Goal: Transaction & Acquisition: Purchase product/service

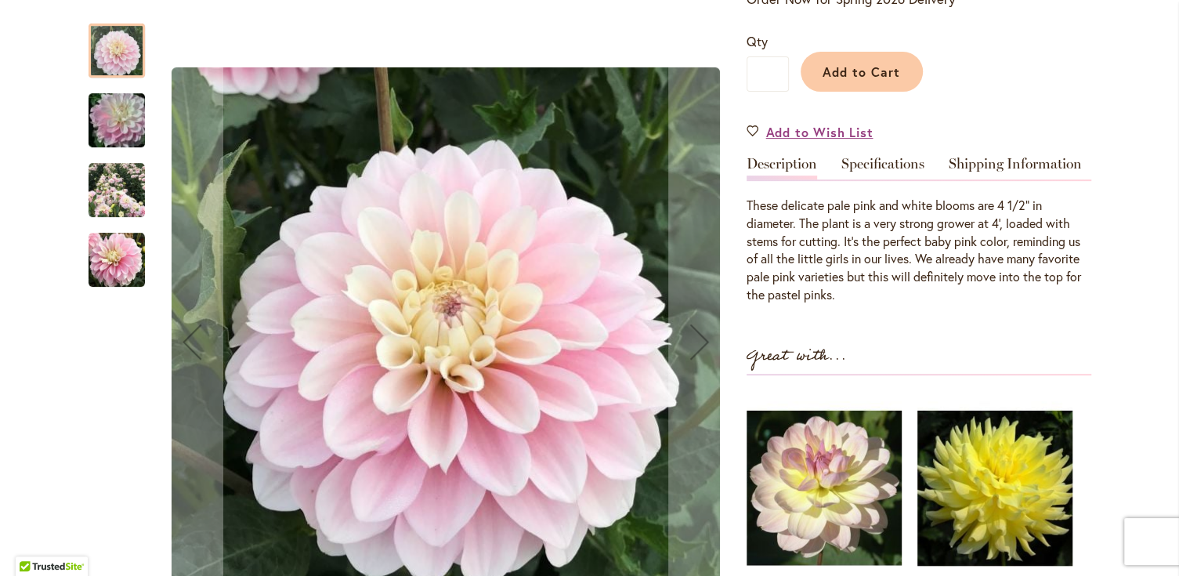
scroll to position [392, 0]
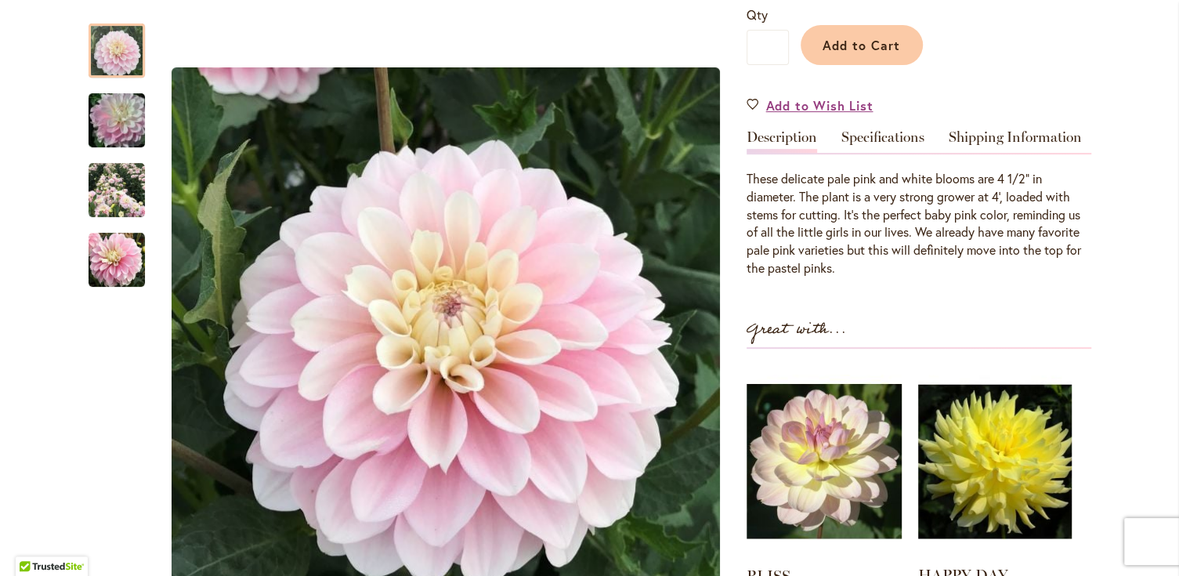
click at [984, 484] on img at bounding box center [995, 461] width 154 height 192
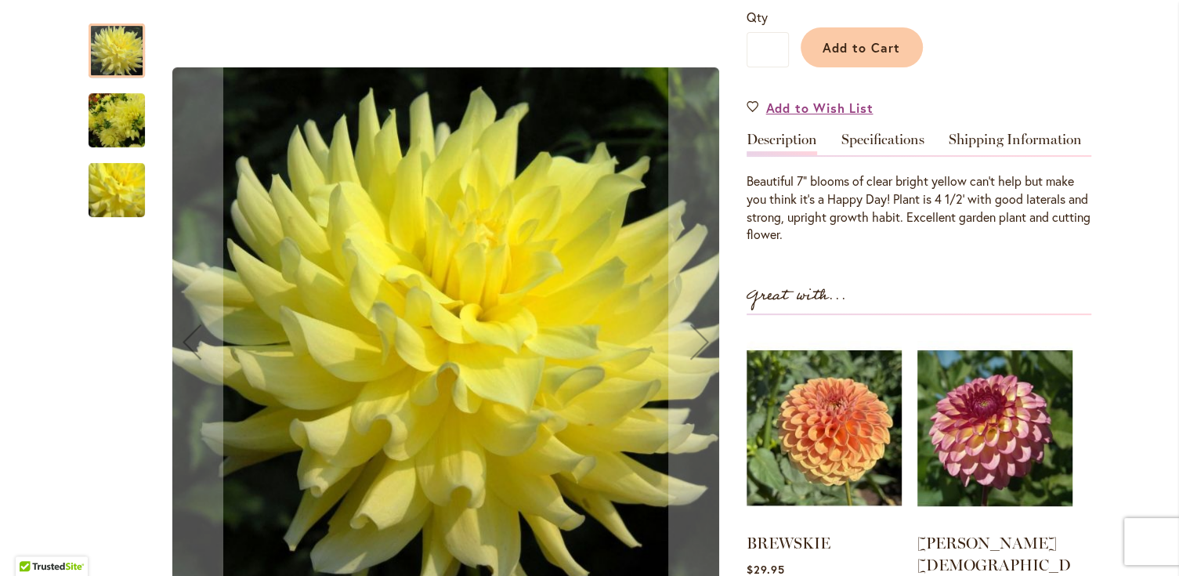
scroll to position [392, 0]
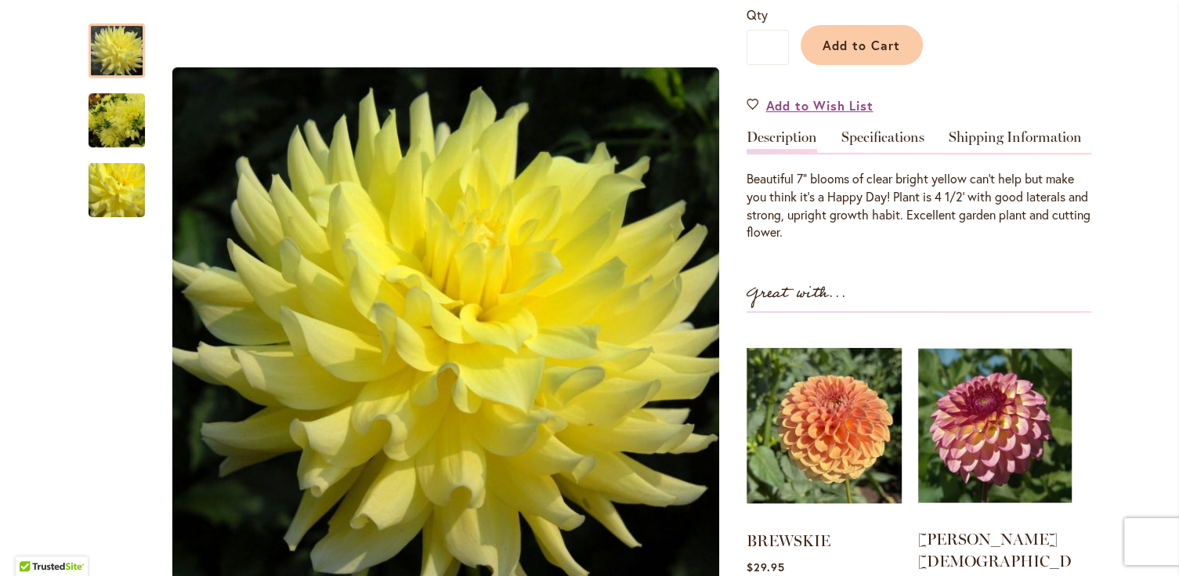
click at [941, 421] on img at bounding box center [995, 425] width 154 height 192
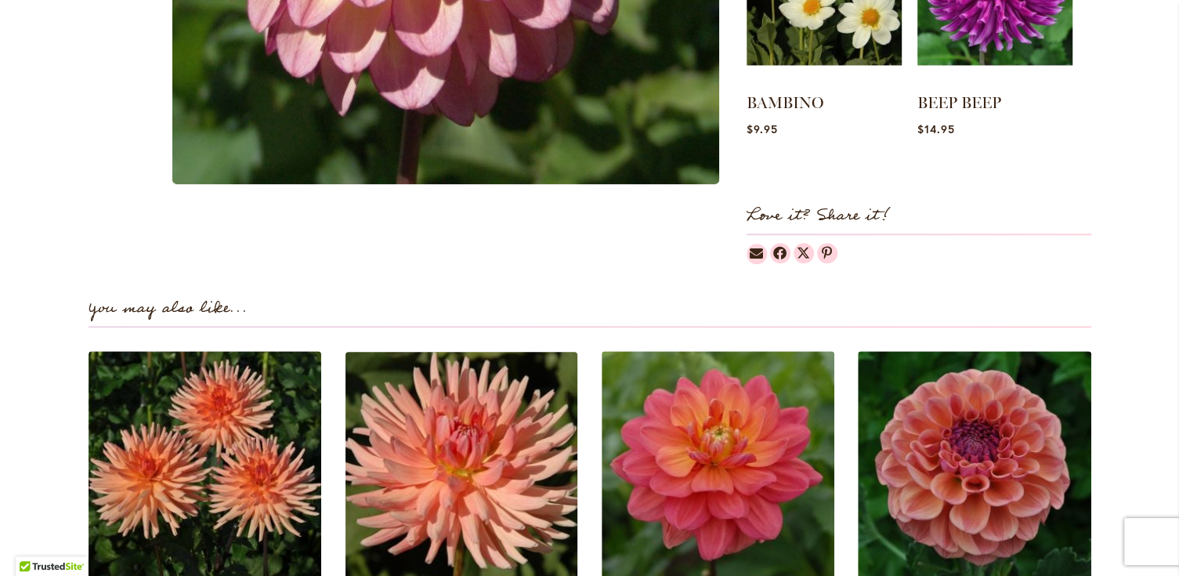
scroll to position [862, 0]
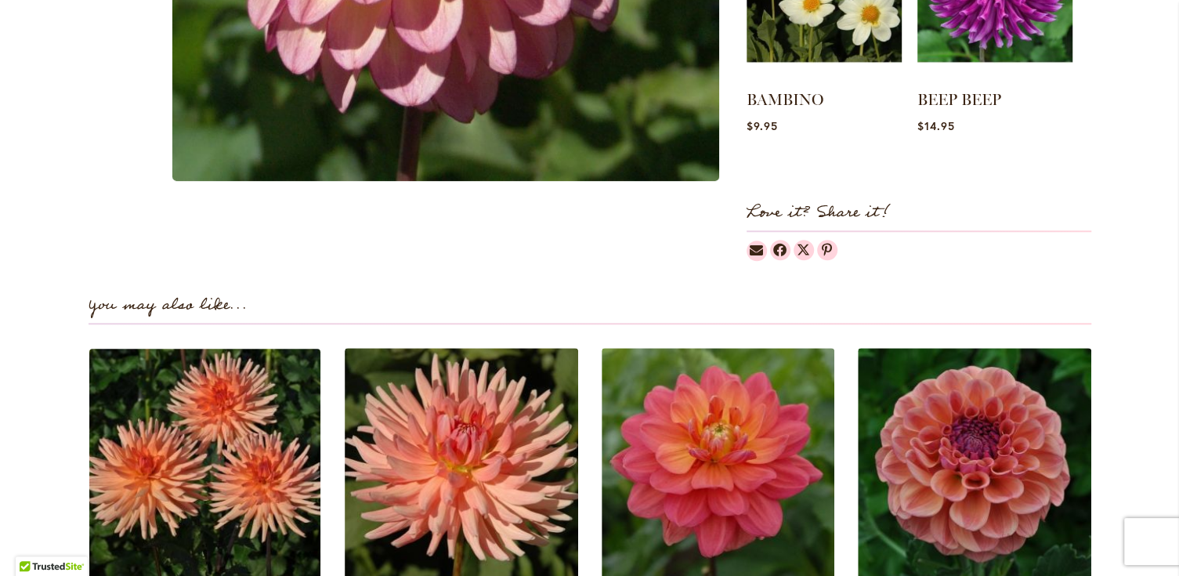
click at [220, 421] on img at bounding box center [204, 463] width 243 height 243
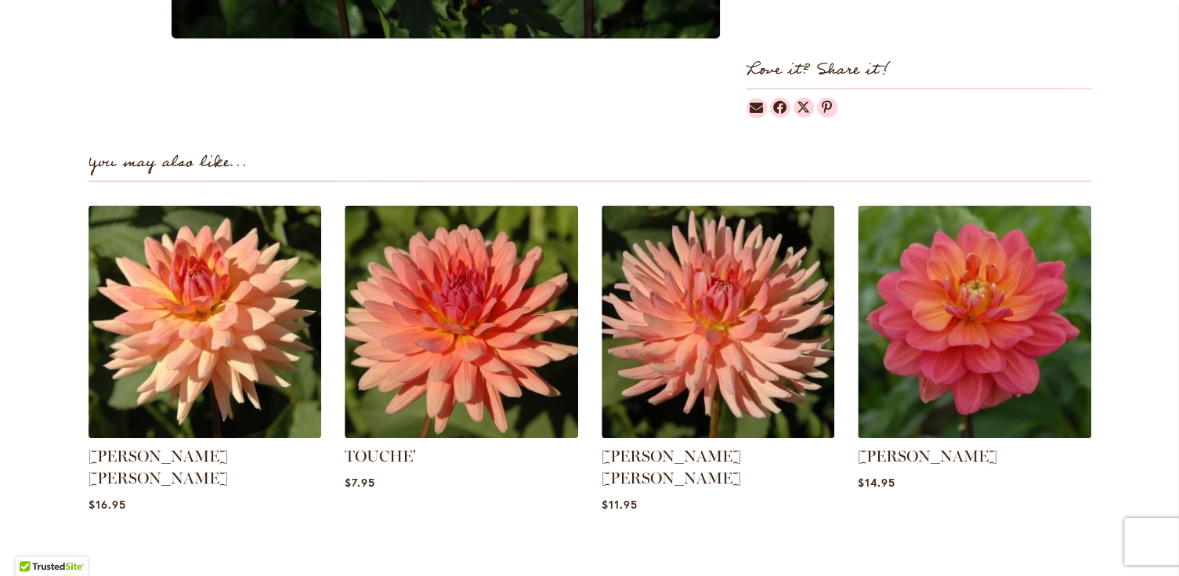
scroll to position [1018, 0]
